Goal: Transaction & Acquisition: Purchase product/service

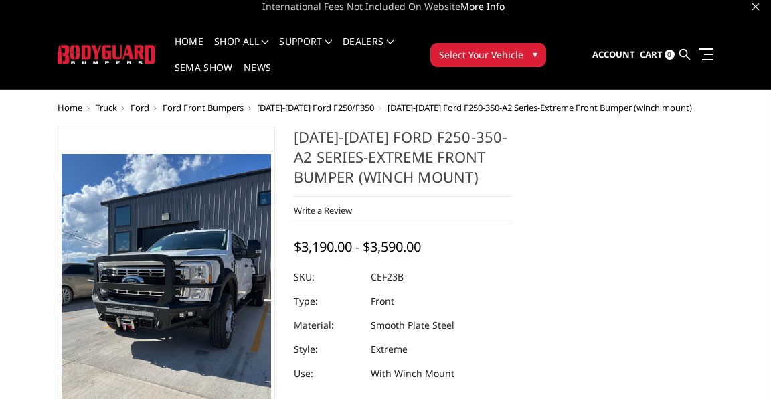
scroll to position [13, 0]
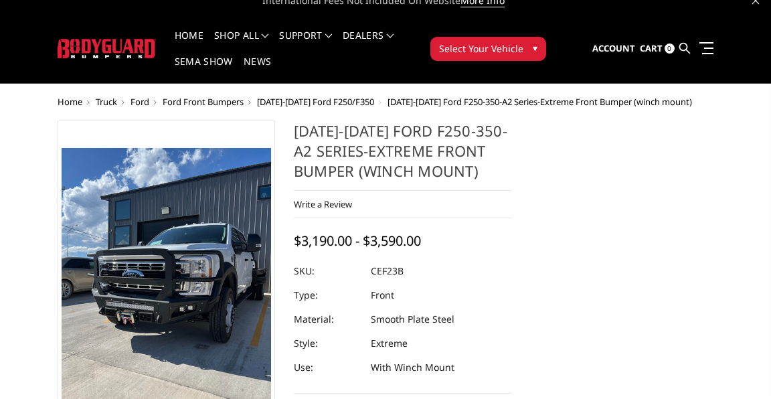
click at [374, 96] on span "[DATE]-[DATE] Ford F250/F350" at bounding box center [315, 102] width 117 height 12
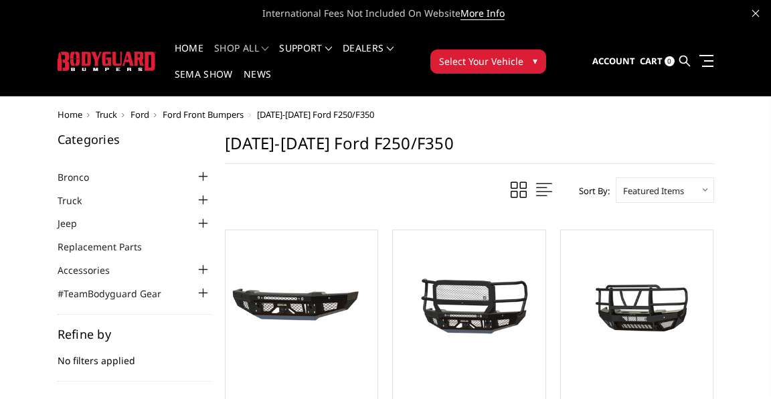
click at [211, 285] on div at bounding box center [203, 293] width 16 height 16
click at [211, 192] on div at bounding box center [203, 200] width 16 height 16
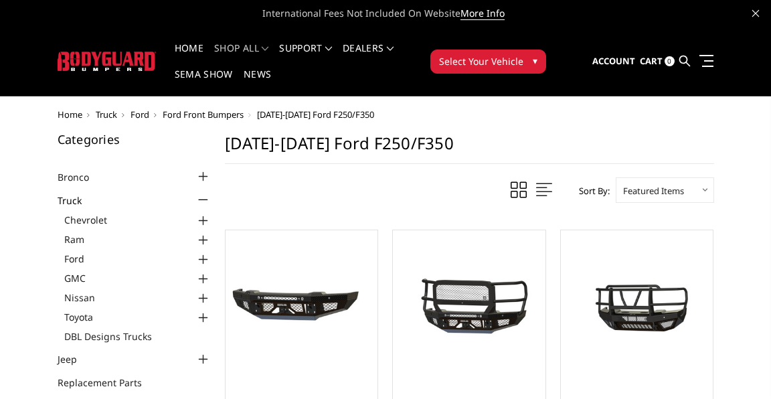
click at [211, 252] on div at bounding box center [203, 260] width 16 height 16
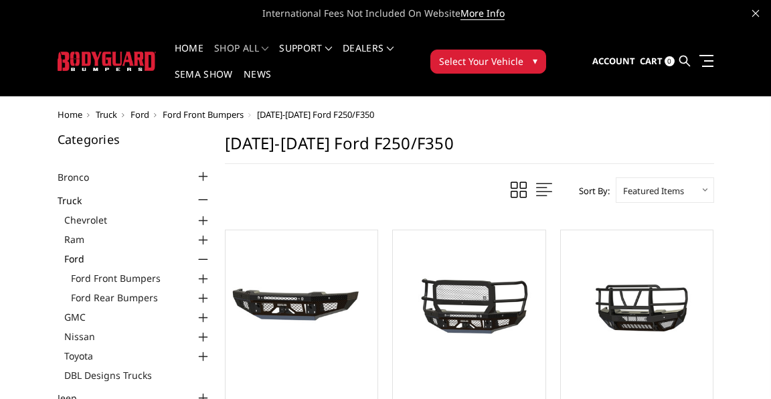
click at [211, 271] on div at bounding box center [203, 279] width 16 height 16
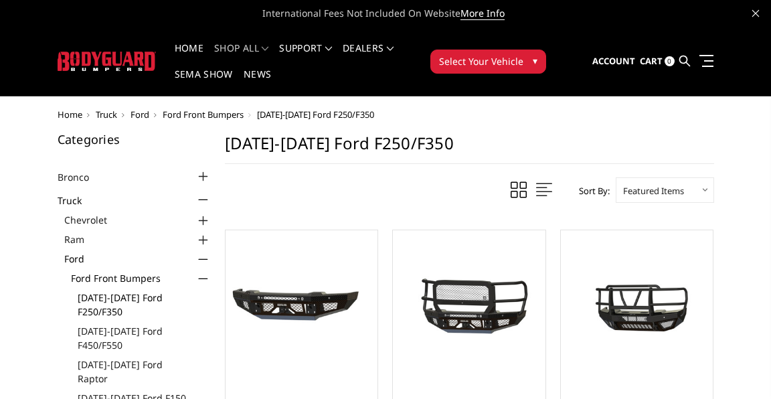
click at [199, 290] on link "[DATE]-[DATE] Ford F250/F350" at bounding box center [145, 304] width 134 height 28
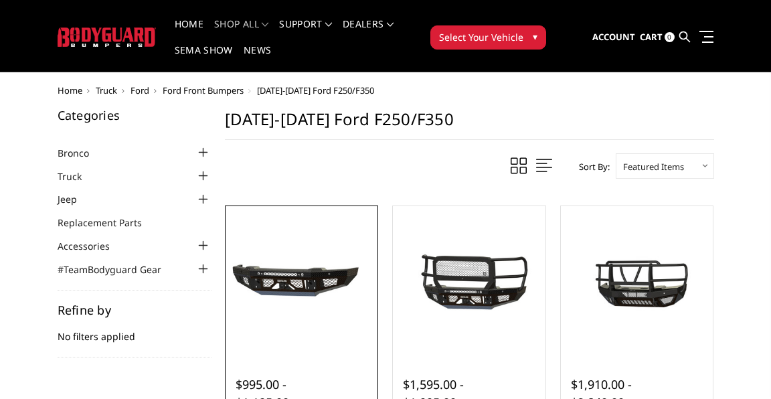
scroll to position [42, 0]
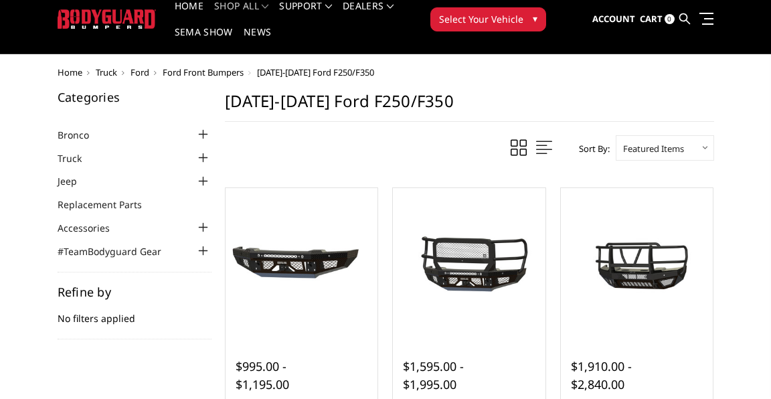
click at [211, 219] on div at bounding box center [203, 227] width 16 height 16
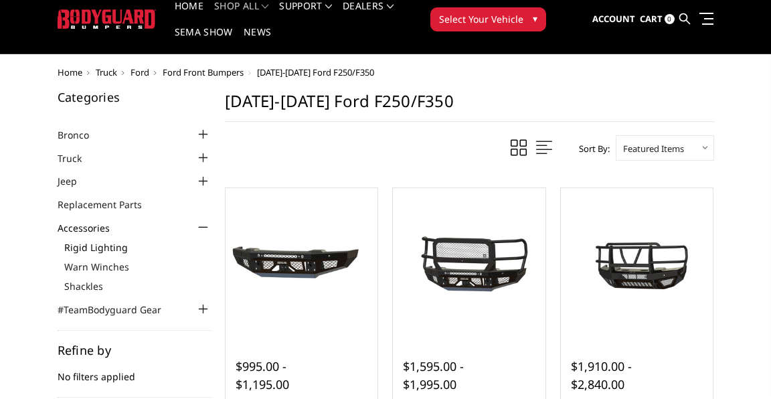
click at [193, 240] on link "Rigid Lighting" at bounding box center [137, 247] width 147 height 14
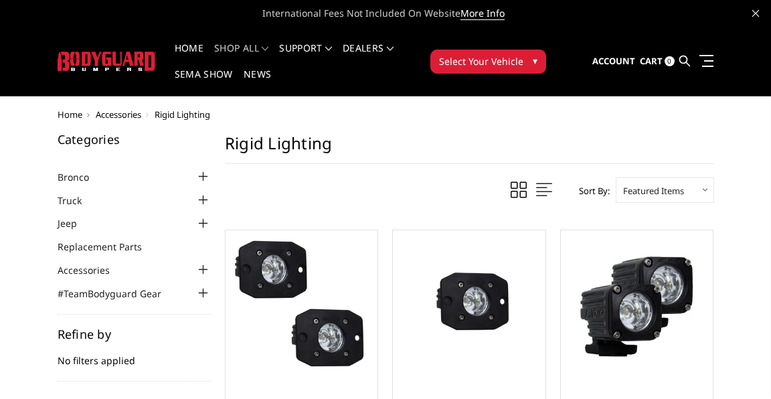
click at [211, 262] on div at bounding box center [203, 270] width 16 height 16
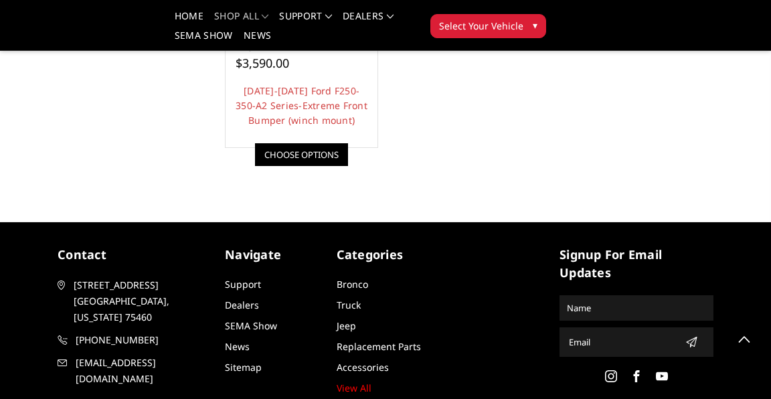
scroll to position [1222, 0]
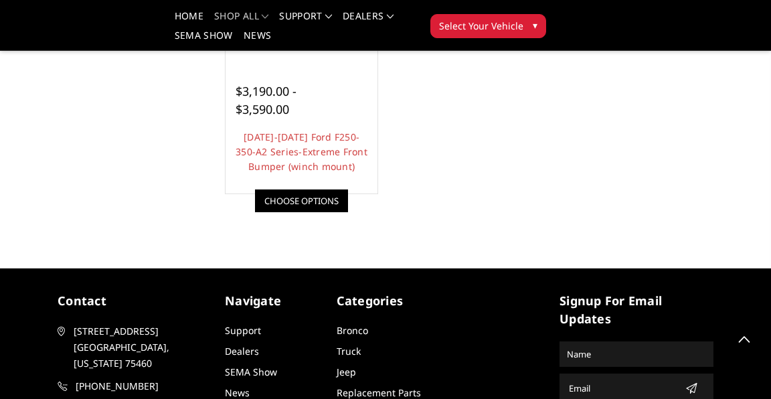
scroll to position [1098, 0]
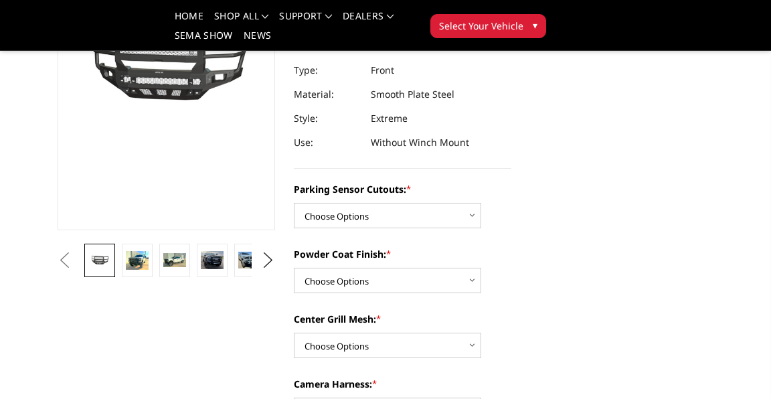
scroll to position [139, 0]
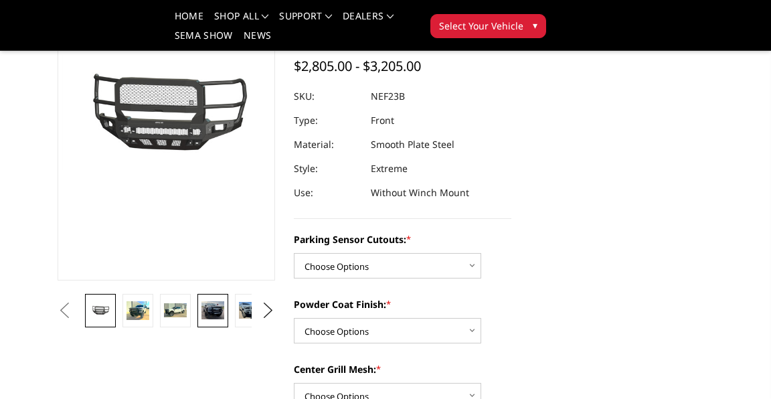
click at [224, 319] on img at bounding box center [212, 310] width 23 height 18
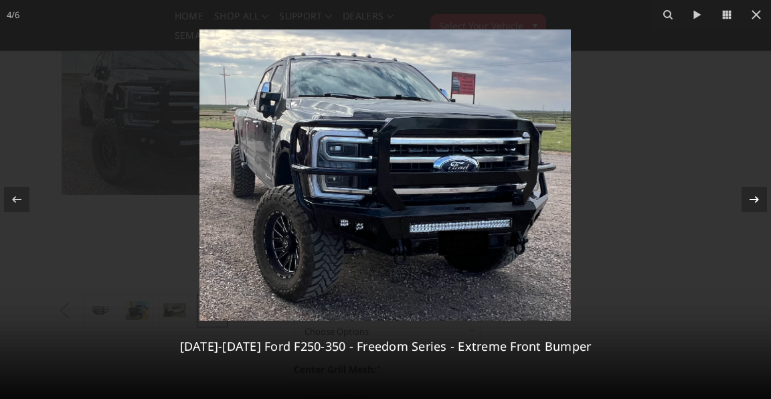
click at [757, 201] on icon at bounding box center [754, 199] width 16 height 16
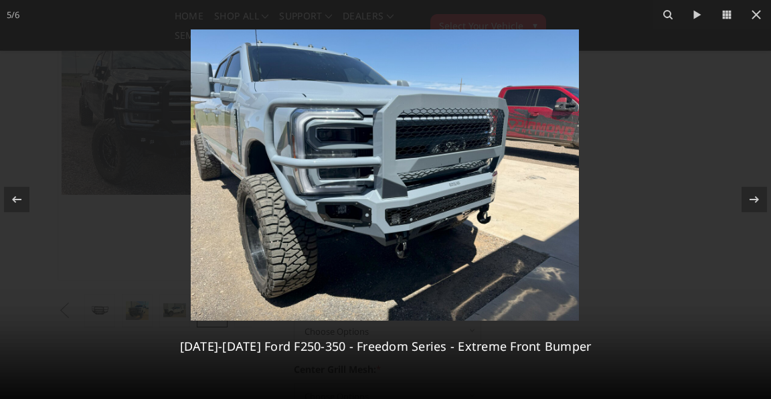
click at [757, 201] on icon at bounding box center [754, 199] width 16 height 16
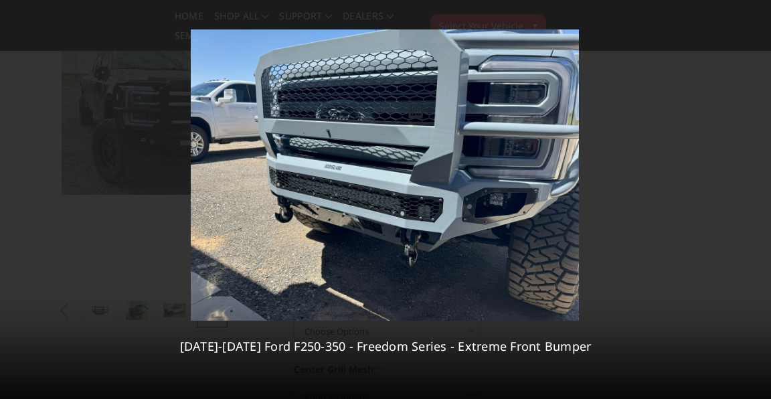
click at [757, 201] on div "6 / 6 2023-2025 Ford F250-350 - Freedom Series - Extreme Front Bumper" at bounding box center [385, 199] width 771 height 399
click at [753, 15] on icon at bounding box center [756, 15] width 16 height 16
